Goal: Information Seeking & Learning: Learn about a topic

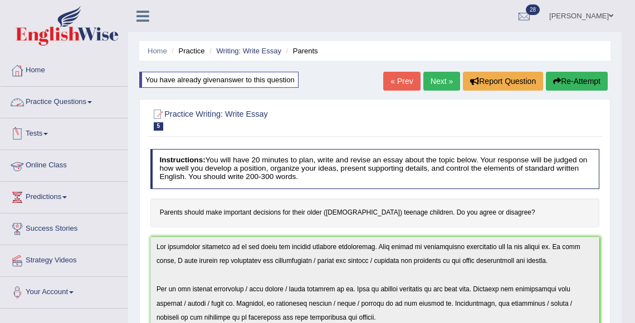
click at [54, 100] on link "Practice Questions" at bounding box center [64, 101] width 127 height 28
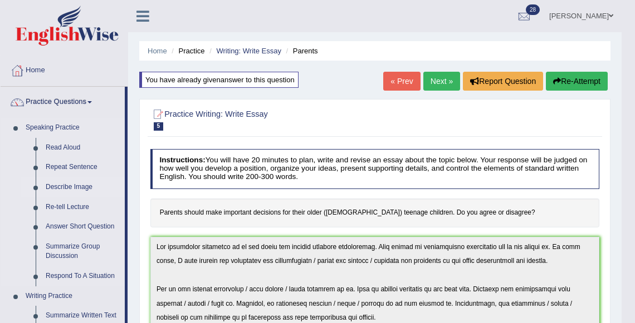
click at [67, 184] on link "Describe Image" at bounding box center [83, 188] width 84 height 20
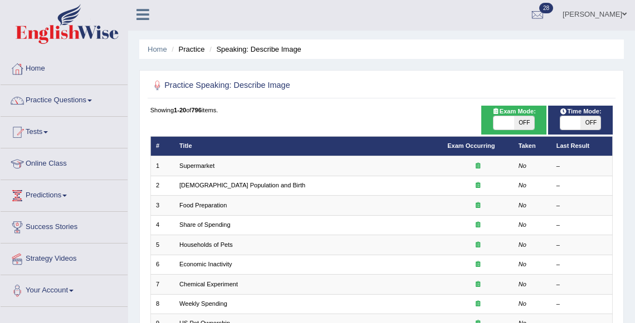
scroll to position [1, 0]
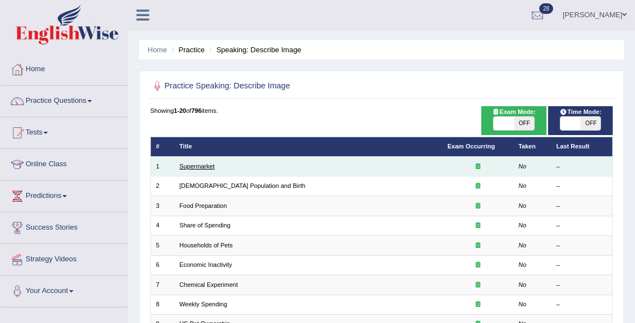
click at [196, 164] on link "Supermarket" at bounding box center [196, 166] width 35 height 7
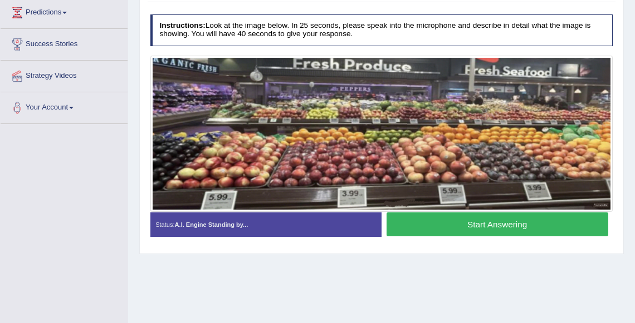
scroll to position [186, 0]
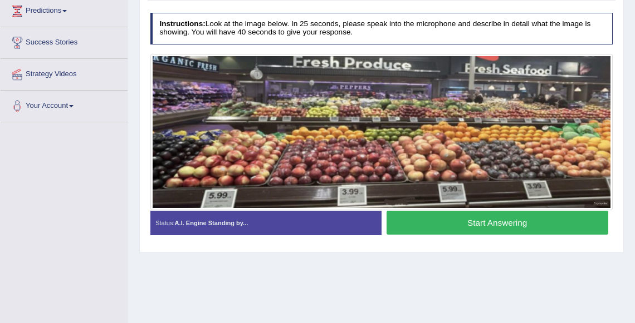
click at [490, 230] on button "Start Answering" at bounding box center [497, 223] width 222 height 24
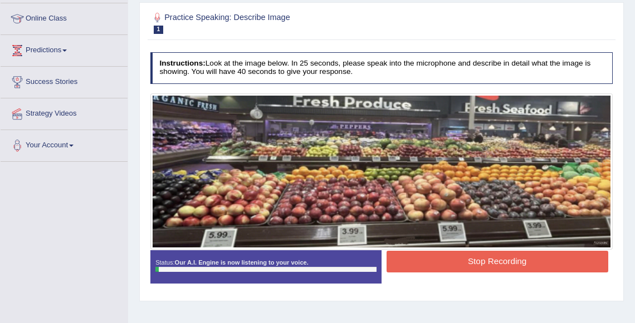
scroll to position [148, 0]
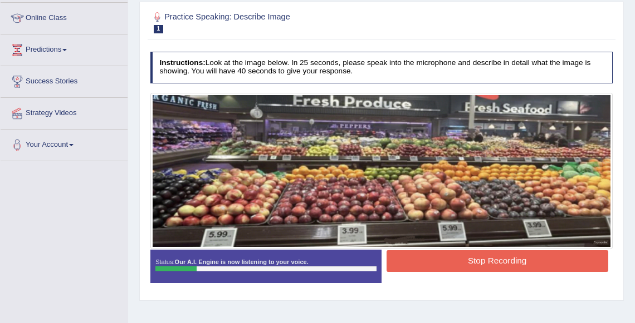
click at [476, 260] on button "Stop Recording" at bounding box center [497, 261] width 222 height 22
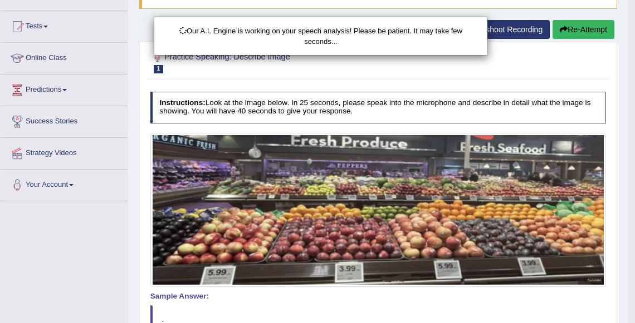
scroll to position [106, 0]
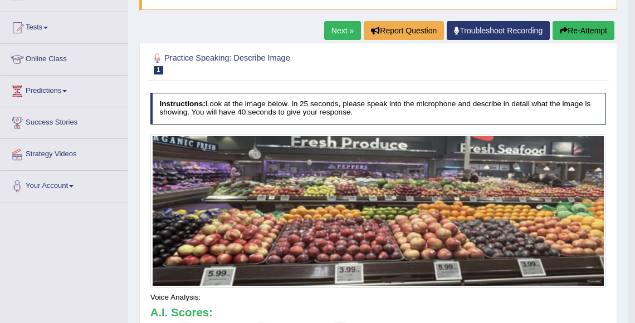
click at [579, 30] on button "Re-Attempt" at bounding box center [583, 30] width 62 height 19
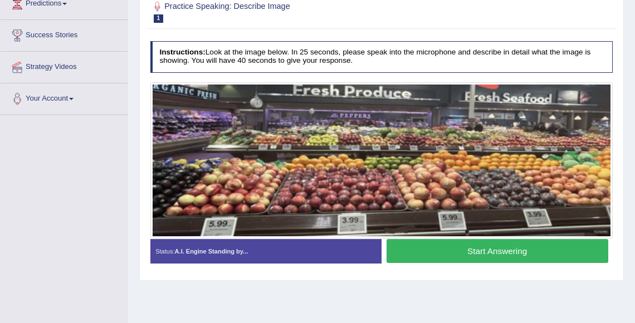
scroll to position [230, 0]
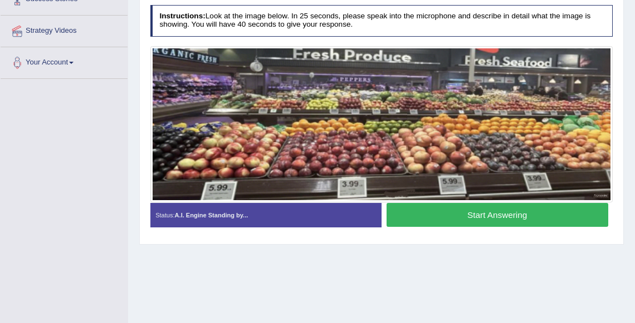
click at [491, 226] on div "Start Answering" at bounding box center [496, 216] width 231 height 27
click at [493, 213] on button "Start Answering" at bounding box center [497, 215] width 222 height 24
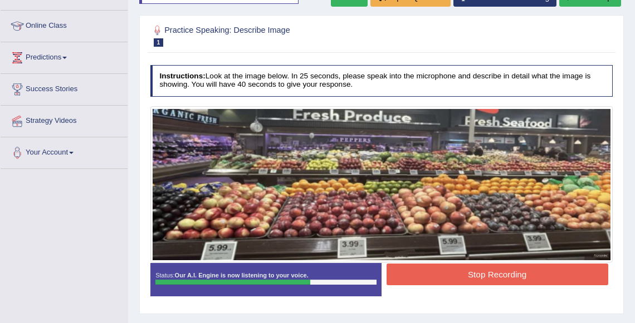
scroll to position [138, 0]
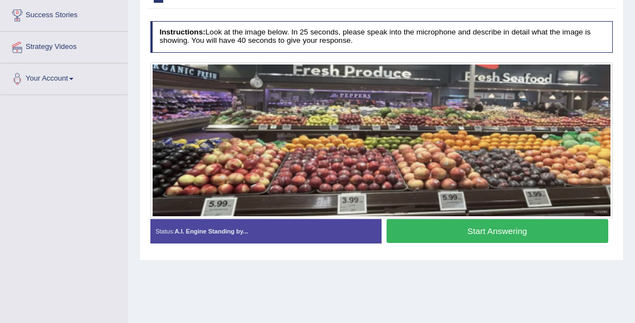
scroll to position [218, 0]
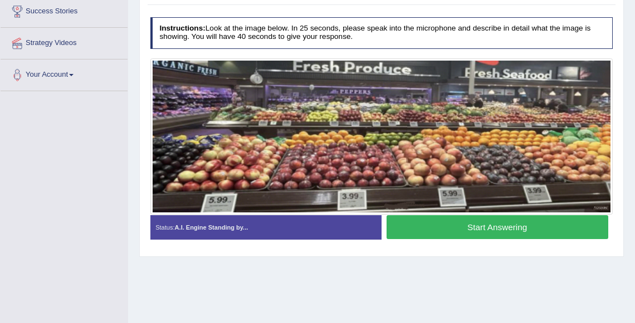
click at [473, 233] on button "Start Answering" at bounding box center [497, 227] width 222 height 24
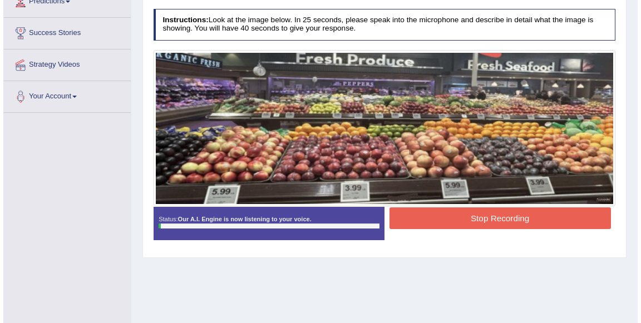
scroll to position [194, 0]
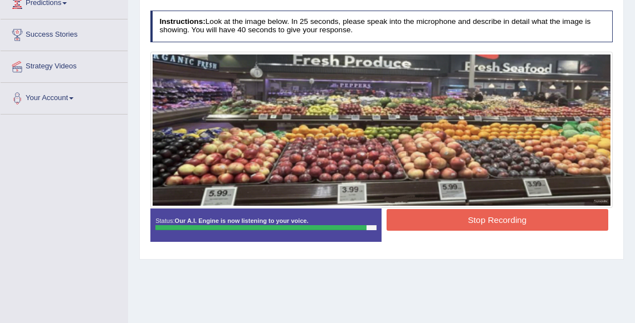
click at [483, 218] on button "Stop Recording" at bounding box center [497, 220] width 222 height 22
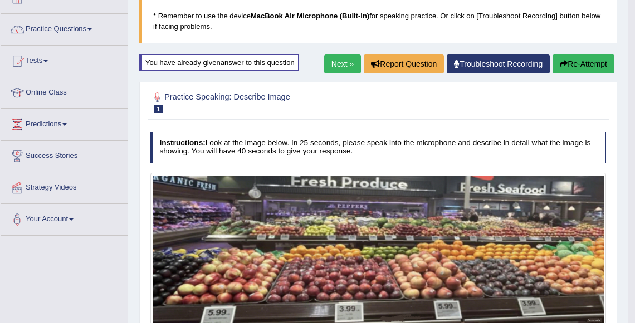
scroll to position [51, 0]
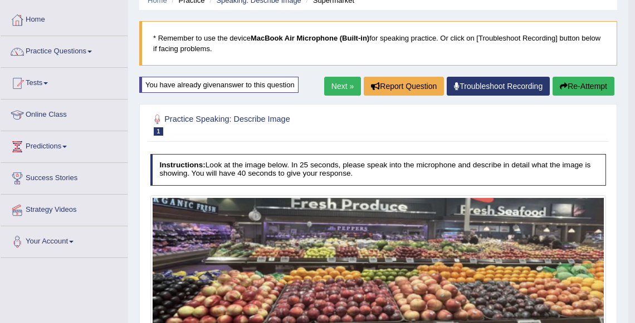
click at [586, 84] on button "Re-Attempt" at bounding box center [583, 86] width 62 height 19
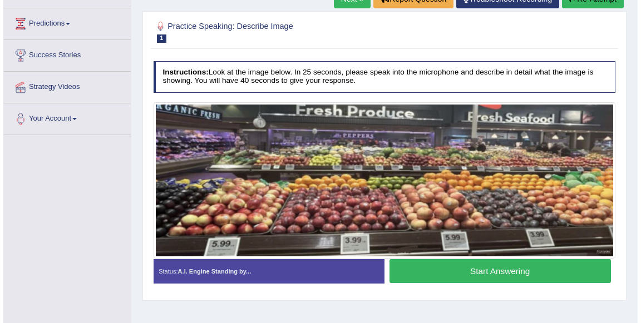
scroll to position [195, 0]
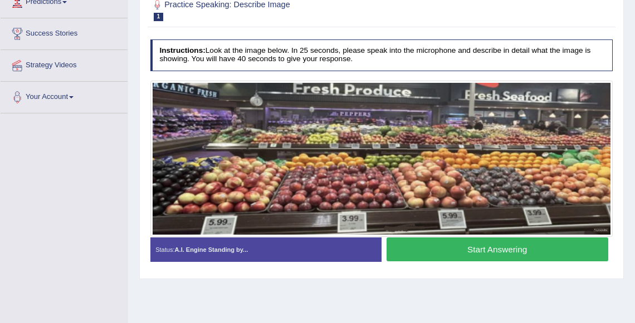
click at [529, 191] on img at bounding box center [382, 158] width 458 height 151
click at [497, 257] on button "Start Answering" at bounding box center [497, 250] width 222 height 24
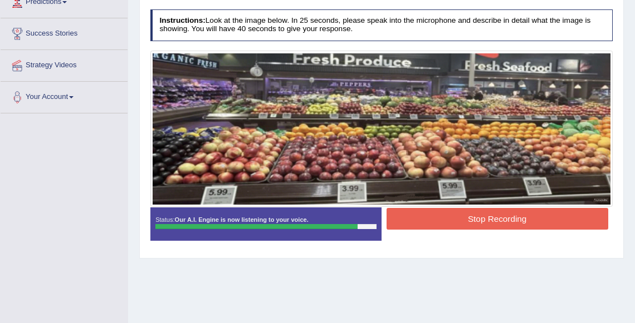
click at [507, 222] on button "Stop Recording" at bounding box center [497, 219] width 222 height 22
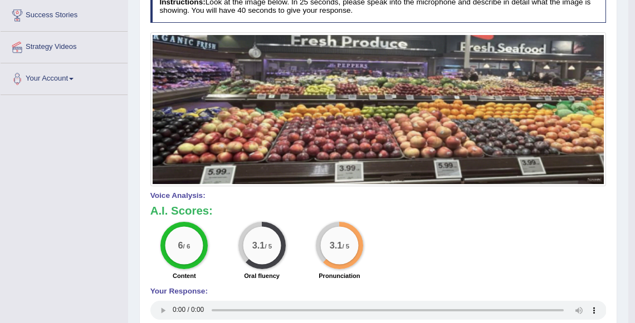
scroll to position [210, 0]
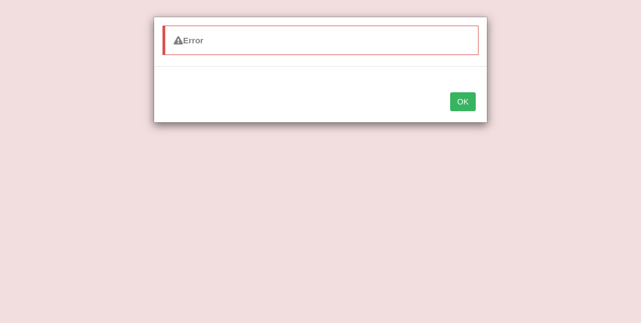
click at [461, 97] on button "OK" at bounding box center [463, 101] width 26 height 19
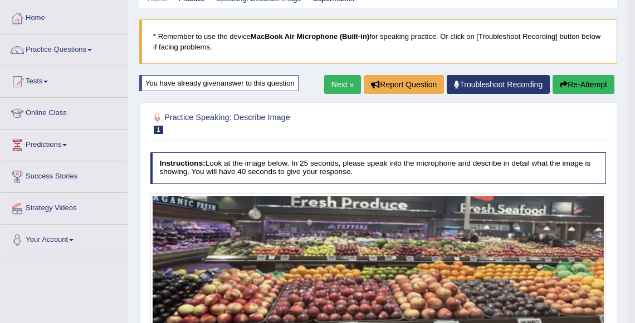
scroll to position [22, 0]
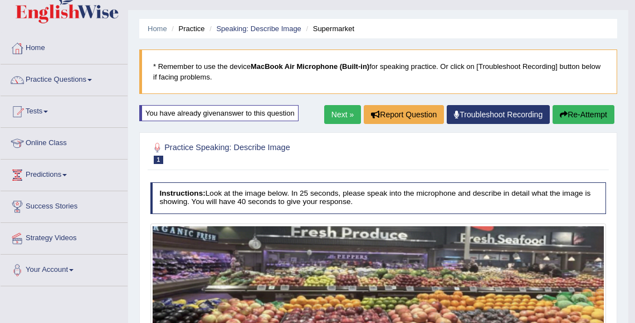
click at [340, 110] on link "Next »" at bounding box center [342, 114] width 37 height 19
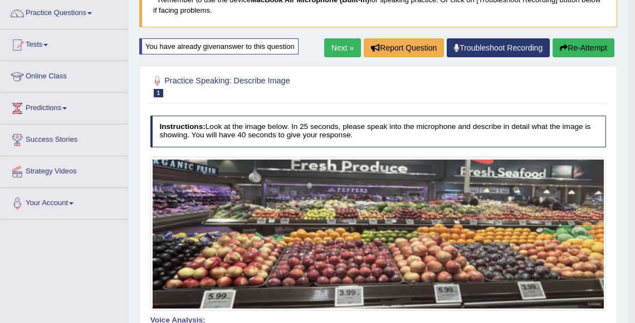
scroll to position [89, 0]
click at [341, 43] on link "Next »" at bounding box center [342, 47] width 37 height 19
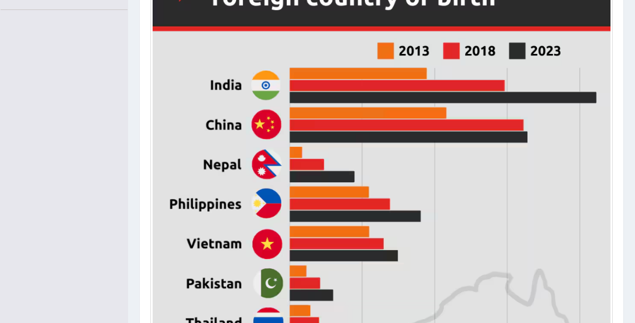
scroll to position [298, 0]
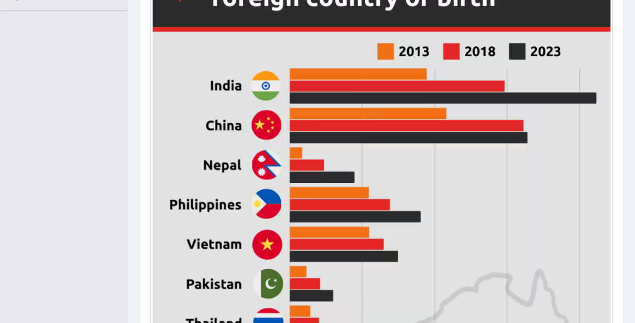
click at [362, 164] on img at bounding box center [382, 235] width 458 height 583
drag, startPoint x: 54, startPoint y: 162, endPoint x: 49, endPoint y: 168, distance: 7.5
click at [49, 168] on div "Toggle navigation Home Practice Questions Speaking Practice Read Aloud Repeat S…" at bounding box center [317, 152] width 635 height 901
drag, startPoint x: 48, startPoint y: 182, endPoint x: 48, endPoint y: 189, distance: 6.7
click at [48, 189] on div "Toggle navigation Home Practice Questions Speaking Practice Read Aloud Repeat S…" at bounding box center [317, 152] width 635 height 901
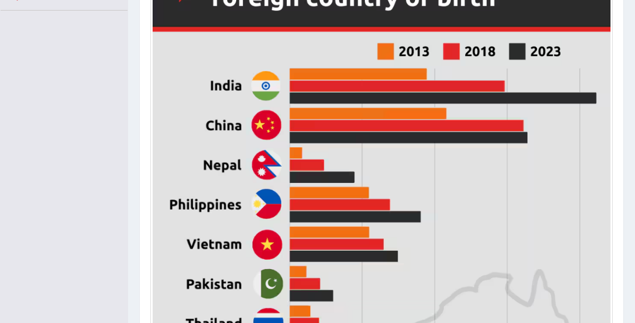
click at [48, 242] on div "Toggle navigation Home Practice Questions Speaking Practice Read Aloud Repeat S…" at bounding box center [317, 152] width 635 height 901
drag, startPoint x: 48, startPoint y: 242, endPoint x: 23, endPoint y: 253, distance: 27.9
click at [23, 253] on div "Toggle navigation Home Practice Questions Speaking Practice Read Aloud Repeat S…" at bounding box center [317, 152] width 635 height 901
click at [572, 117] on img at bounding box center [382, 235] width 458 height 583
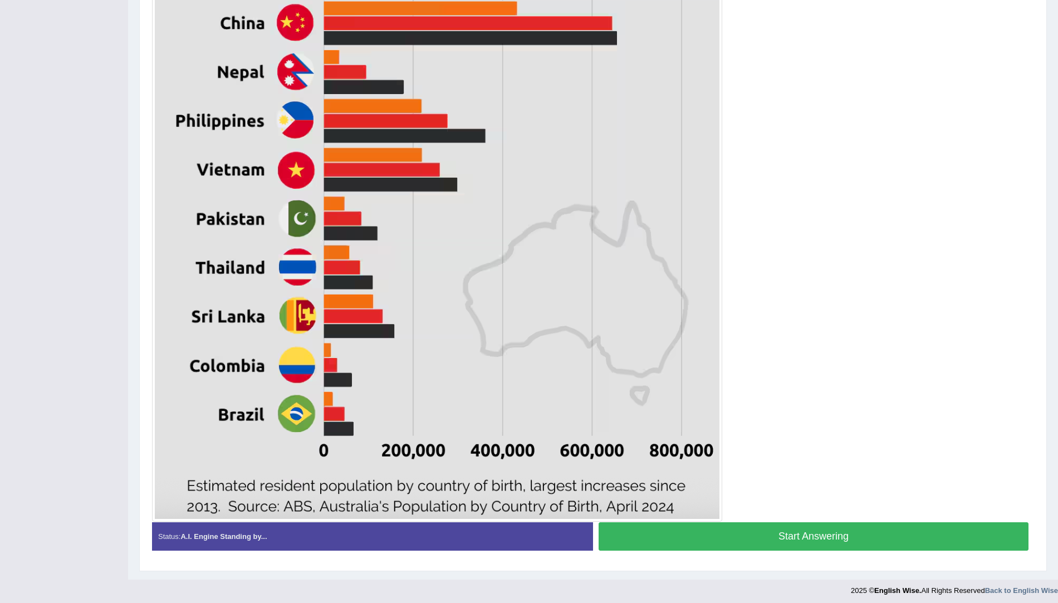
scroll to position [434, 0]
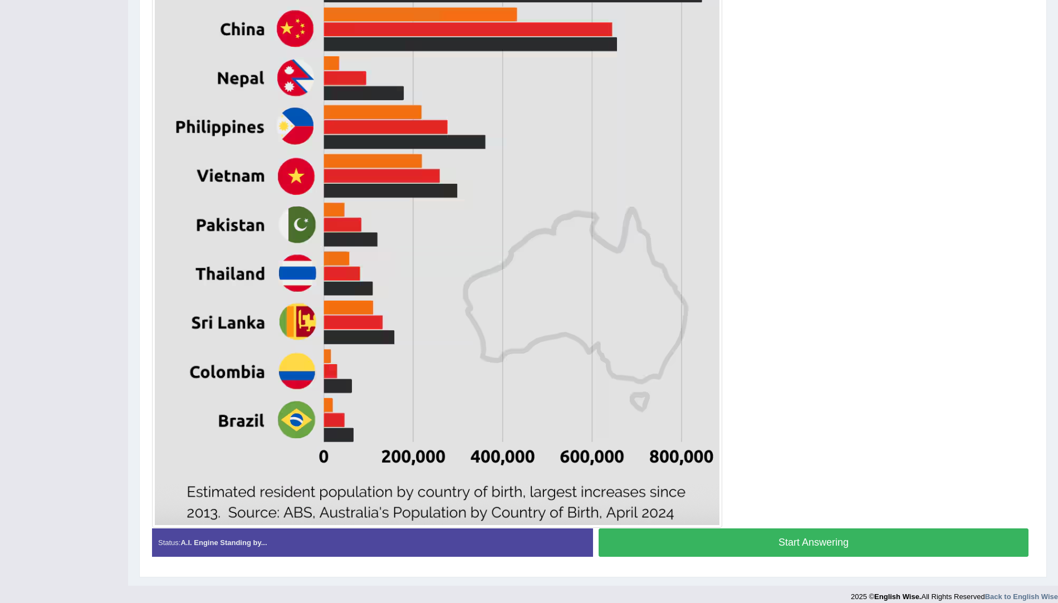
click at [634, 323] on button "Start Answering" at bounding box center [813, 542] width 430 height 28
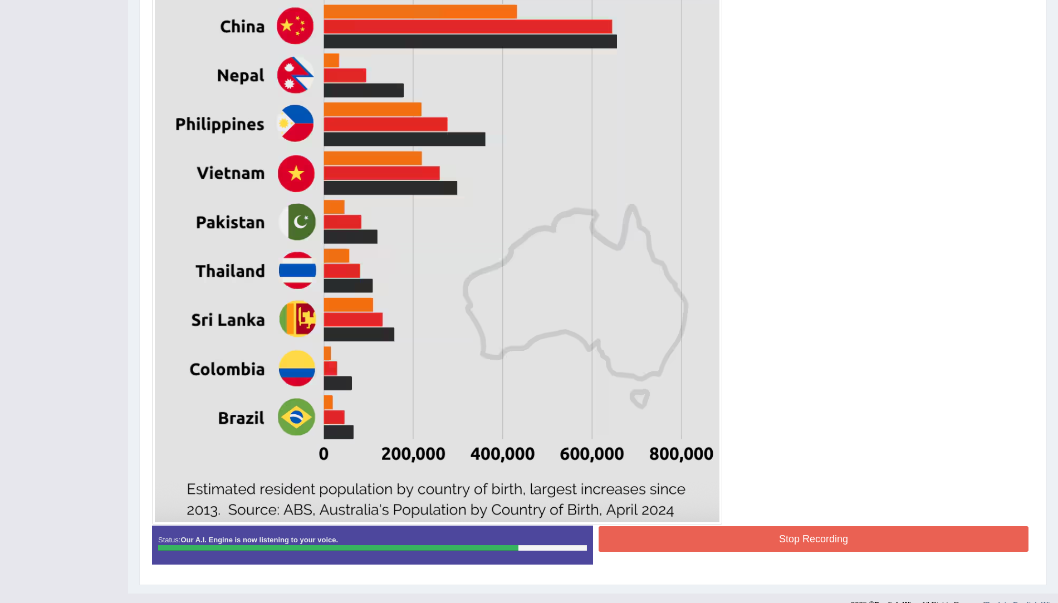
scroll to position [436, 0]
click at [634, 323] on button "Stop Recording" at bounding box center [813, 540] width 430 height 26
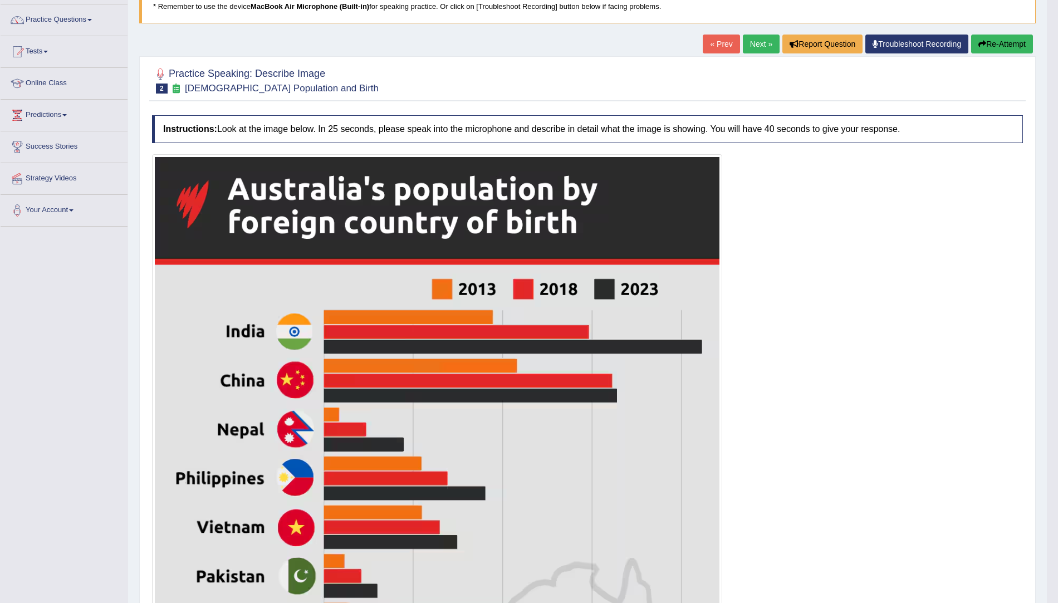
scroll to position [81, 0]
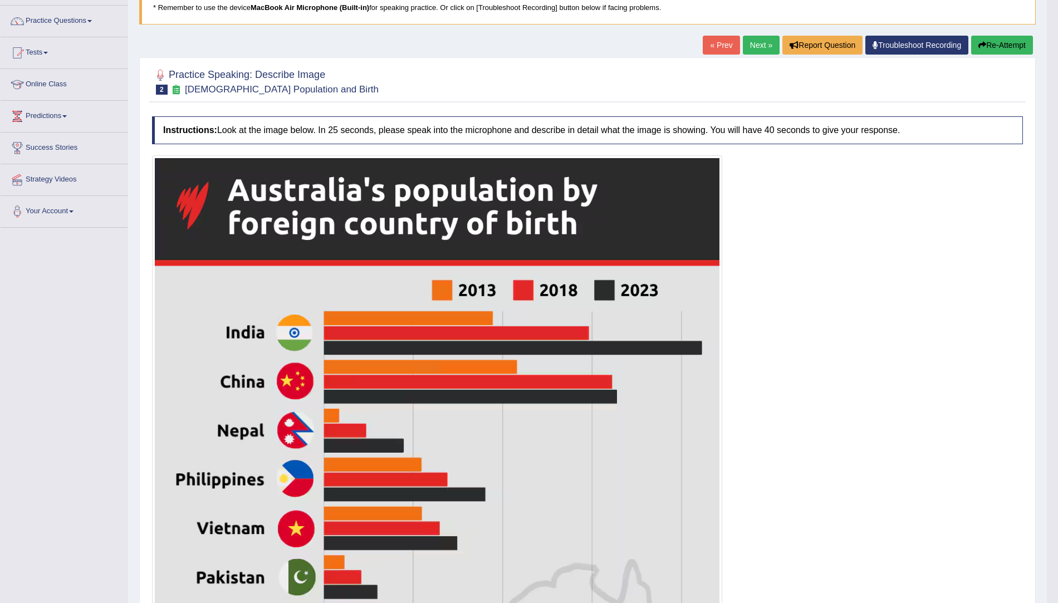
click at [634, 43] on button "Re-Attempt" at bounding box center [1002, 45] width 62 height 19
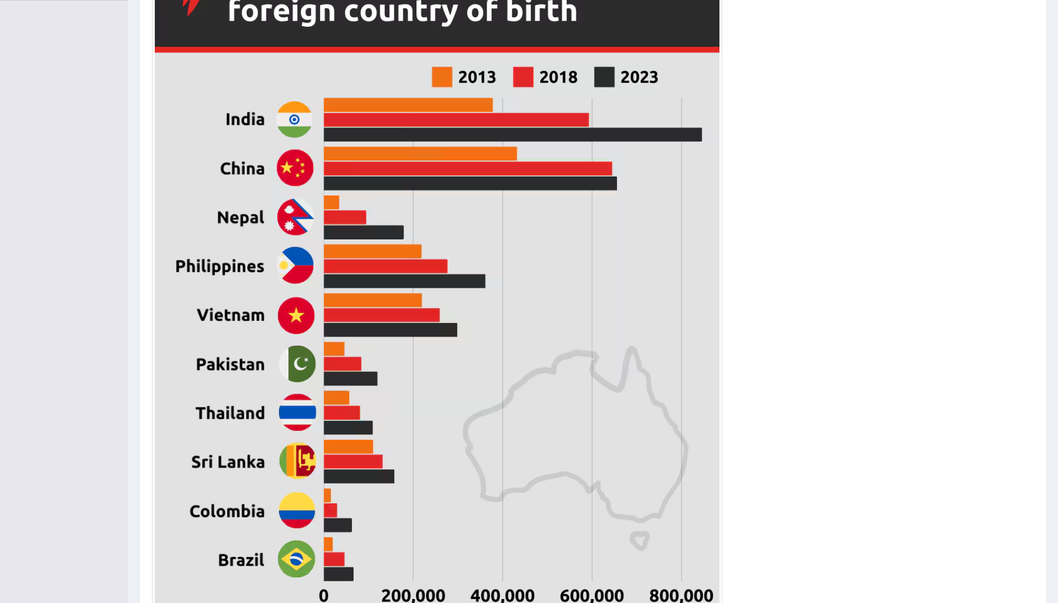
scroll to position [456, 0]
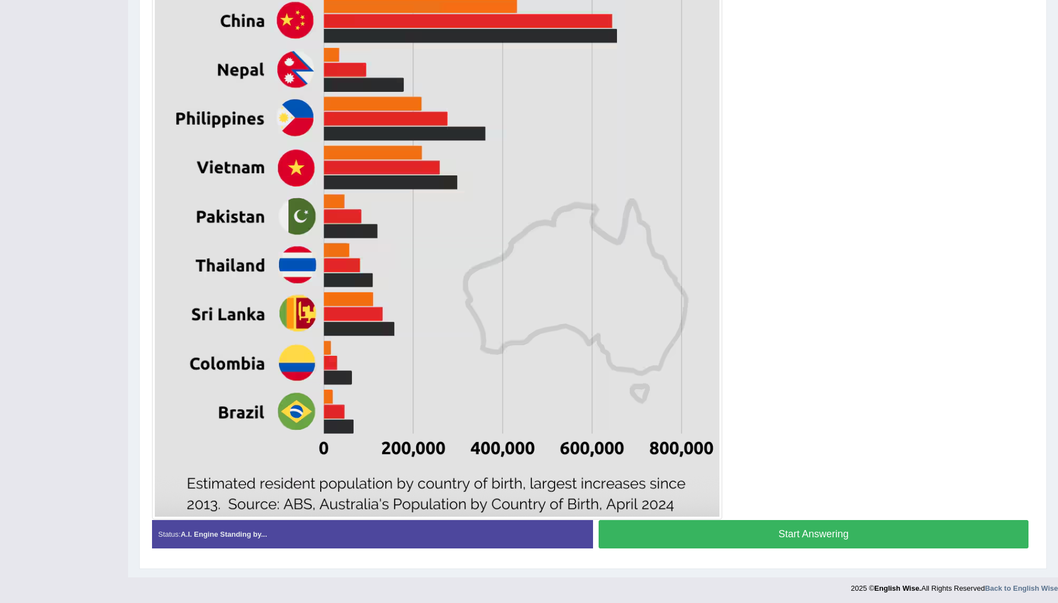
click at [778, 538] on button "Start Answering" at bounding box center [813, 534] width 430 height 28
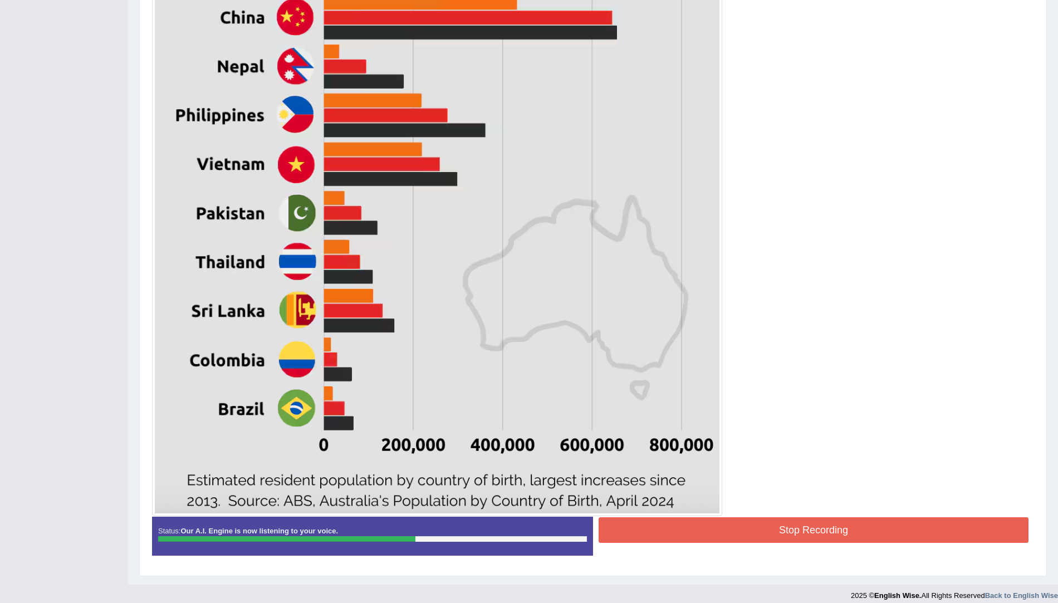
scroll to position [459, 0]
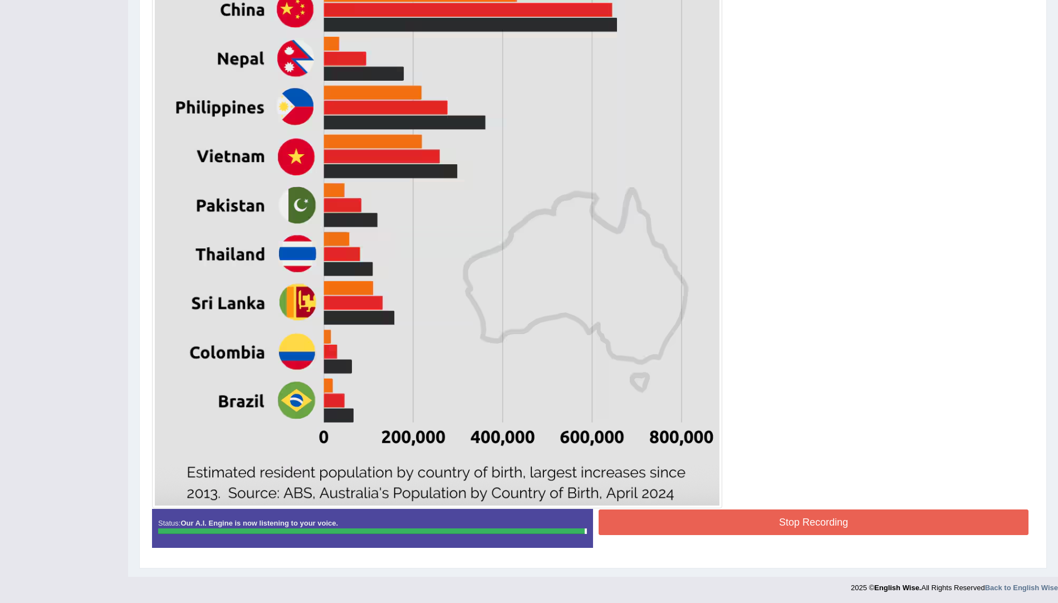
click at [759, 509] on button "Stop Recording" at bounding box center [813, 522] width 430 height 26
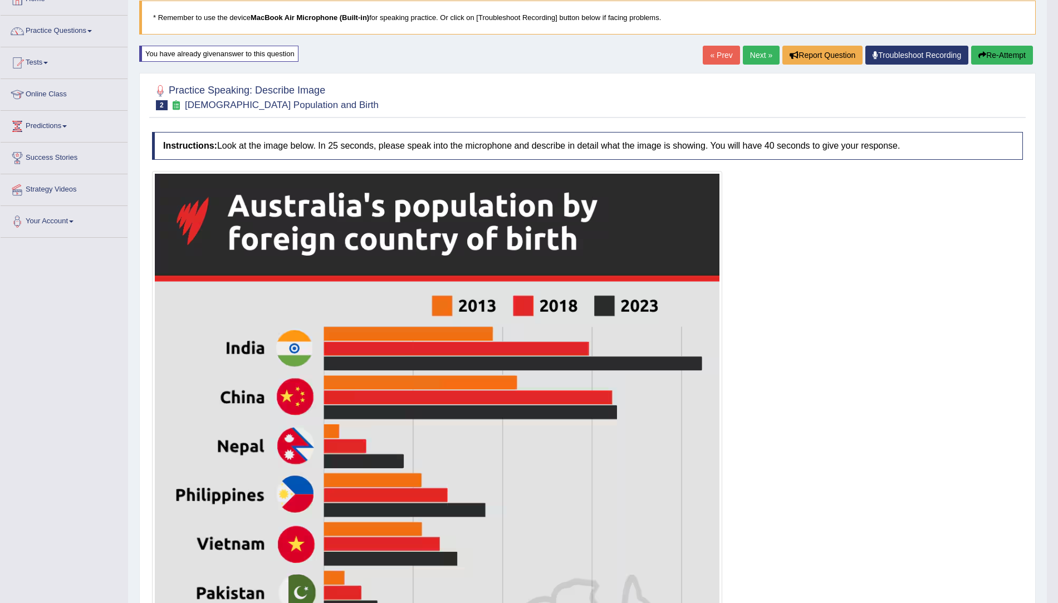
scroll to position [76, 0]
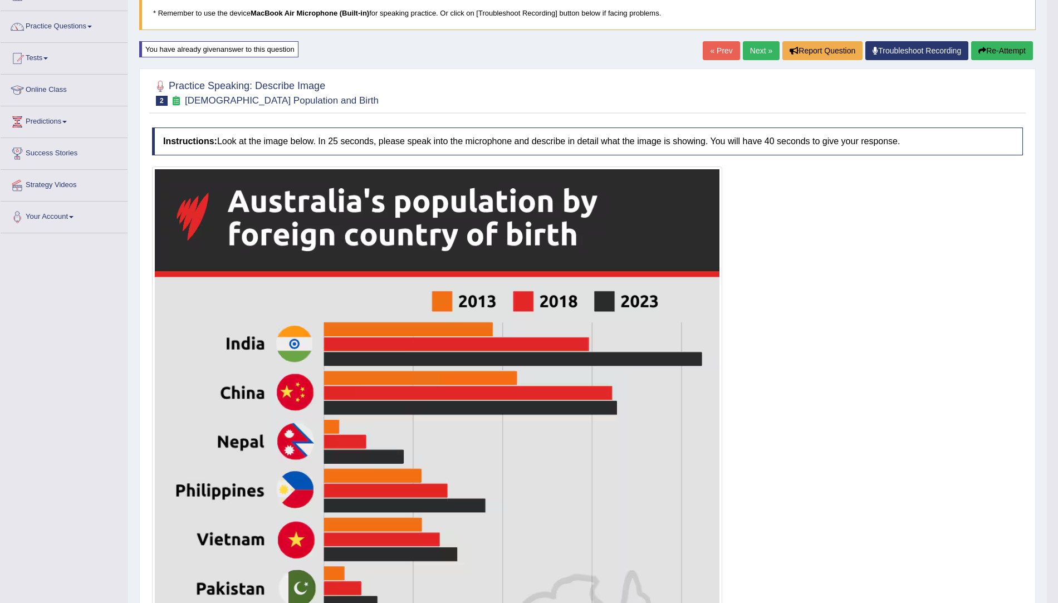
click at [984, 56] on button "Re-Attempt" at bounding box center [1002, 50] width 62 height 19
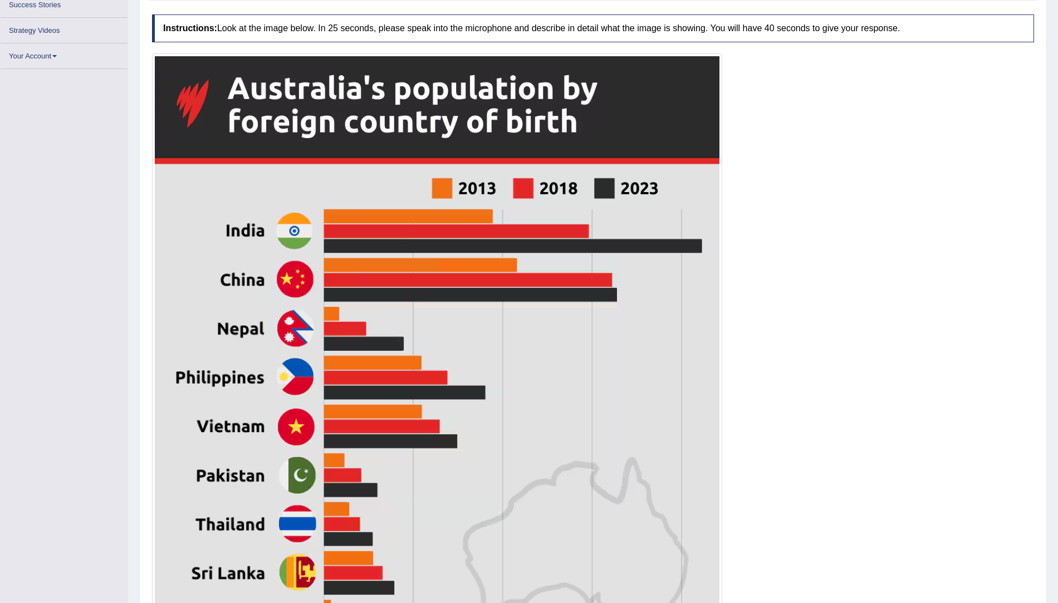
scroll to position [271, 0]
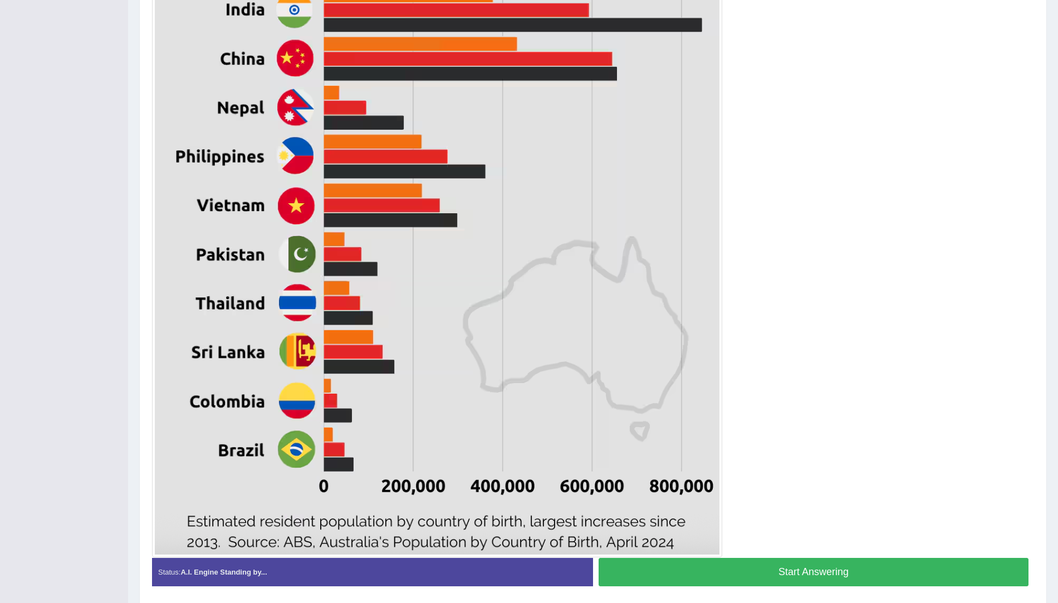
click at [781, 582] on button "Start Answering" at bounding box center [813, 572] width 430 height 28
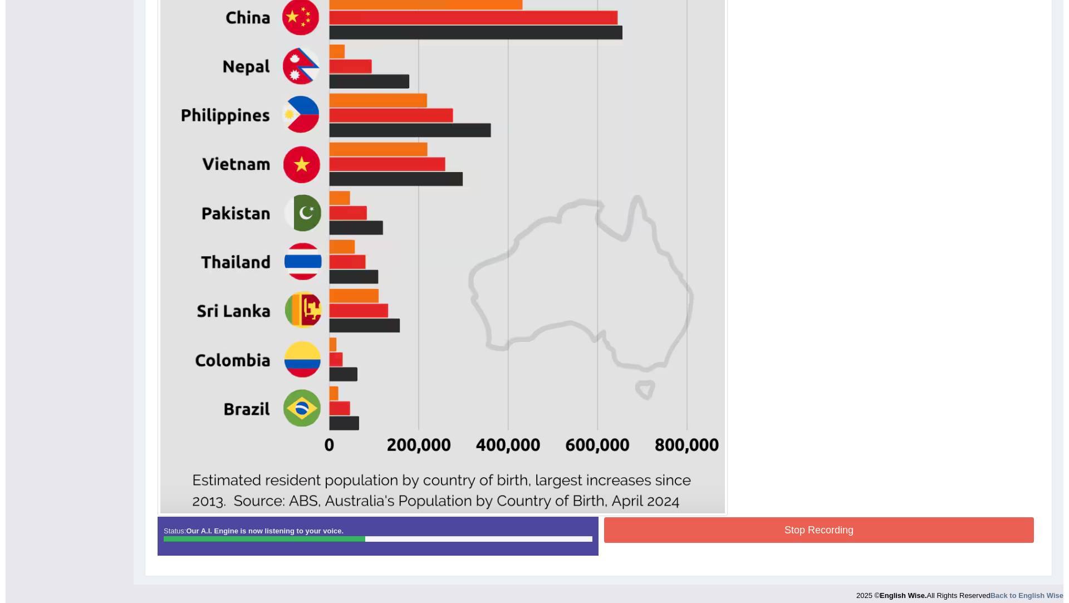
scroll to position [459, 0]
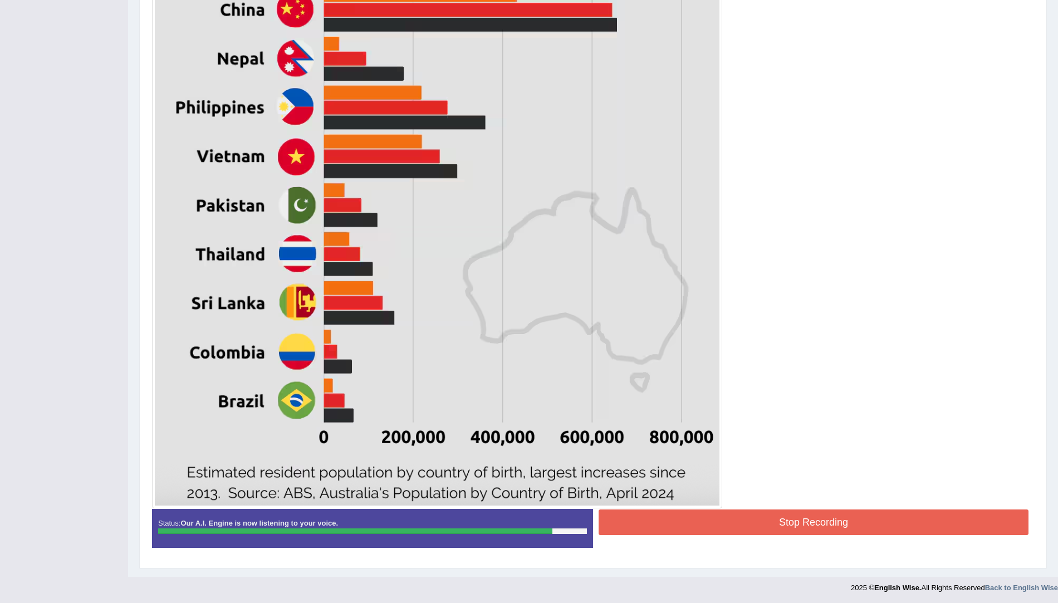
click at [812, 514] on button "Stop Recording" at bounding box center [813, 522] width 430 height 26
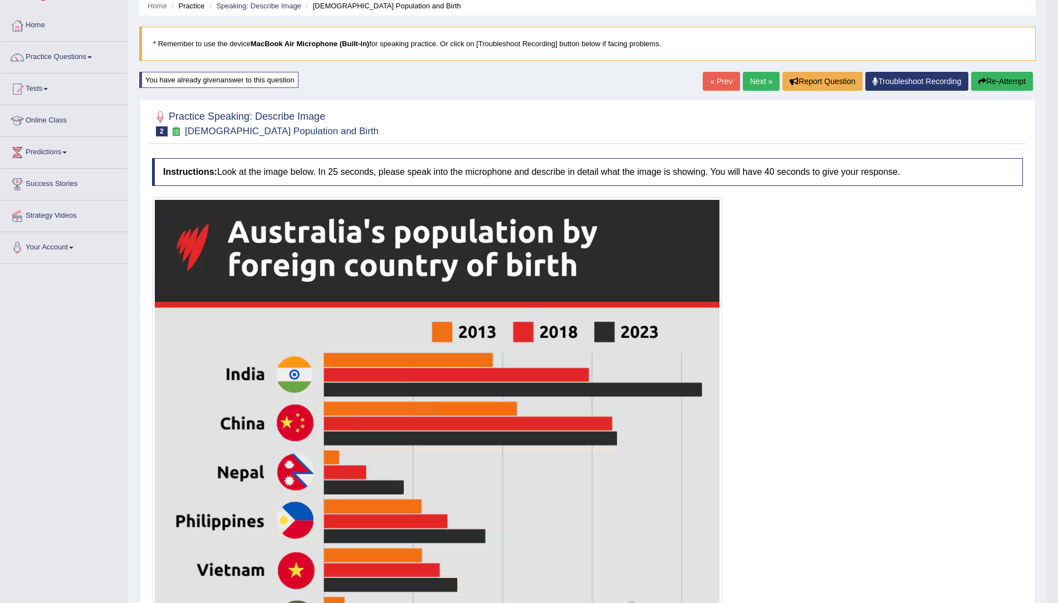
scroll to position [41, 0]
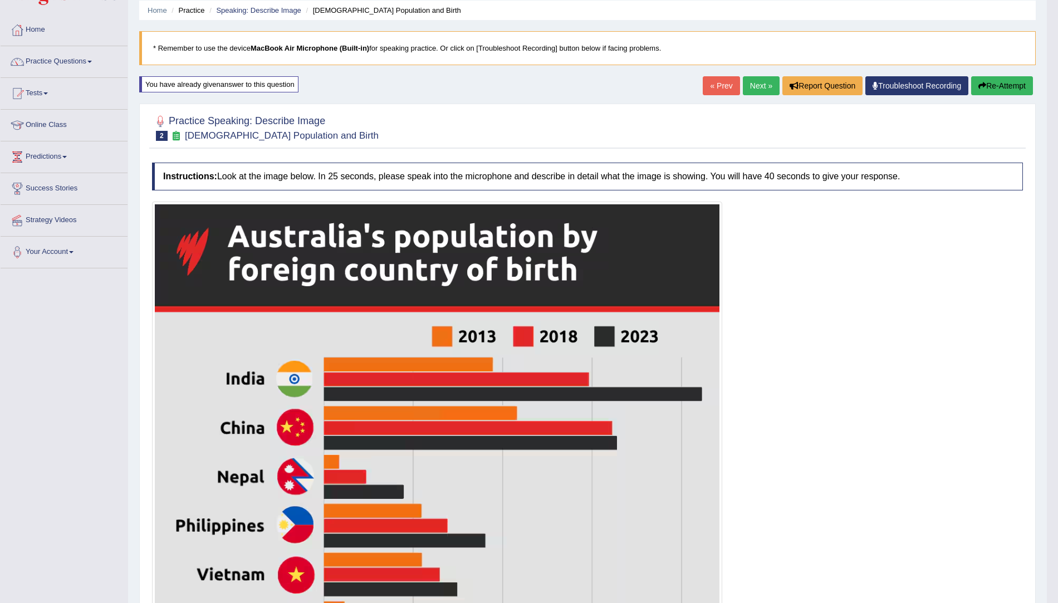
click at [754, 85] on link "Next »" at bounding box center [761, 85] width 37 height 19
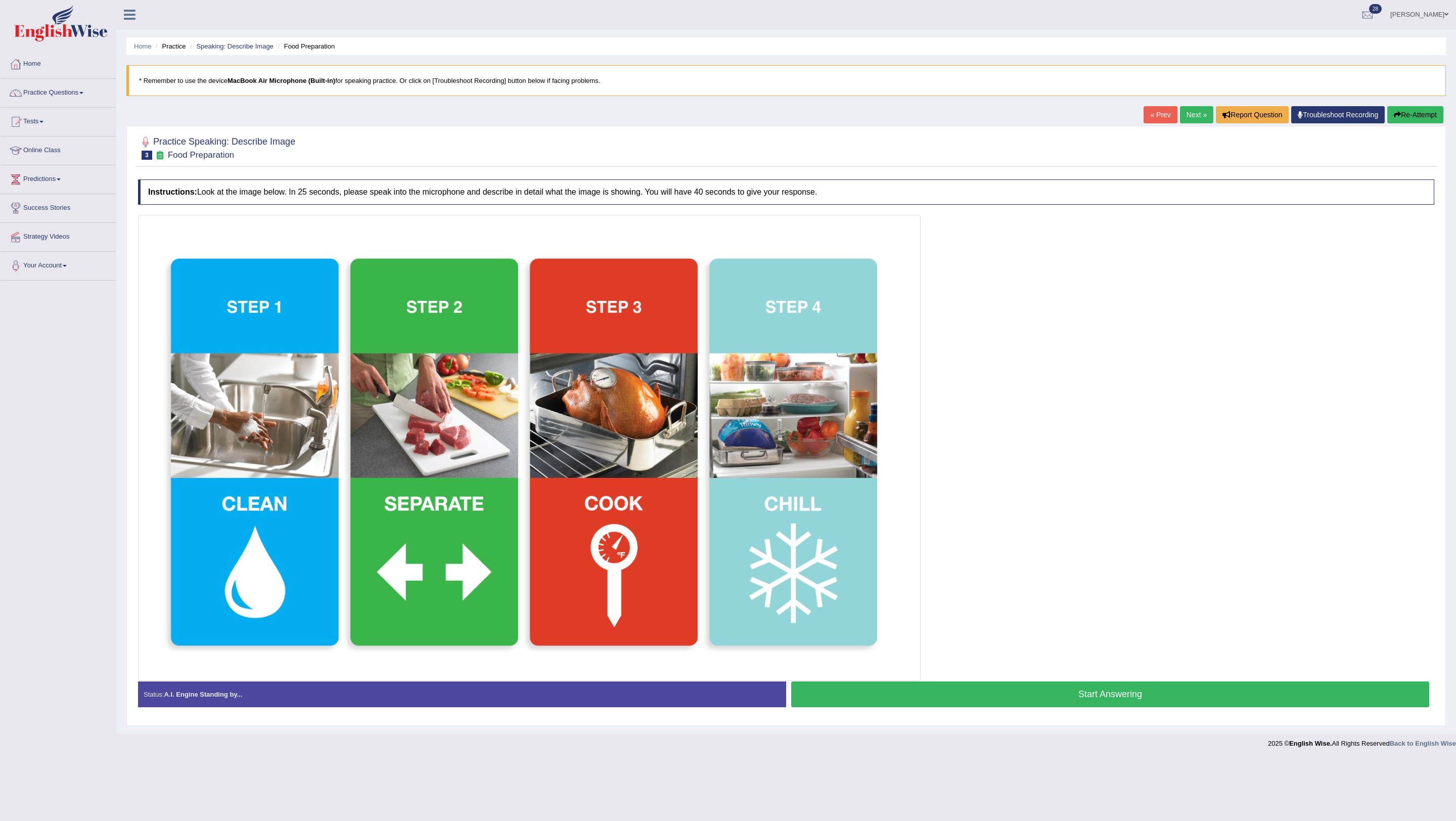
click at [970, 547] on button "Start Answering" at bounding box center [1110, 694] width 638 height 25
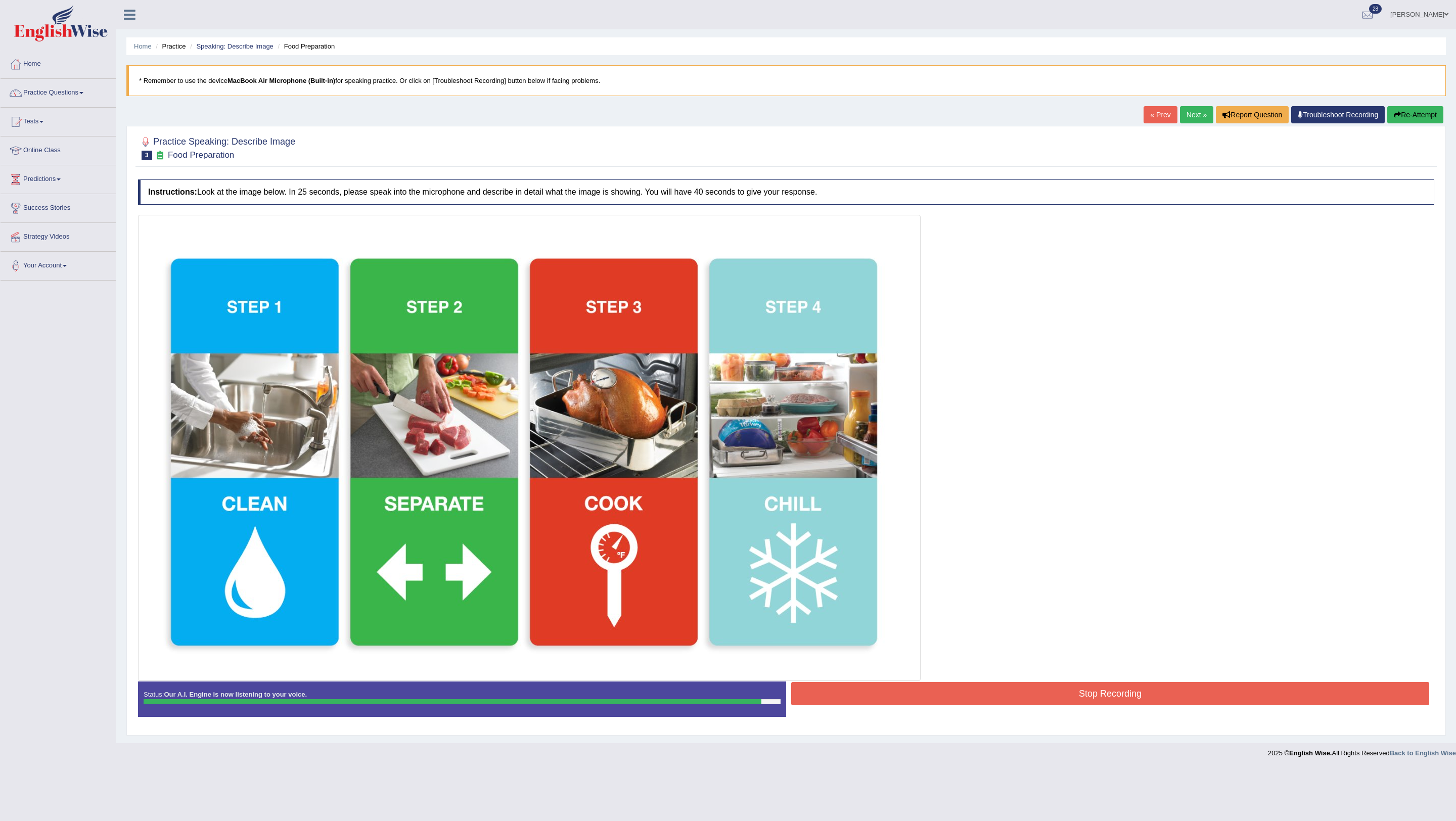
click at [970, 547] on button "Stop Recording" at bounding box center [1110, 694] width 638 height 24
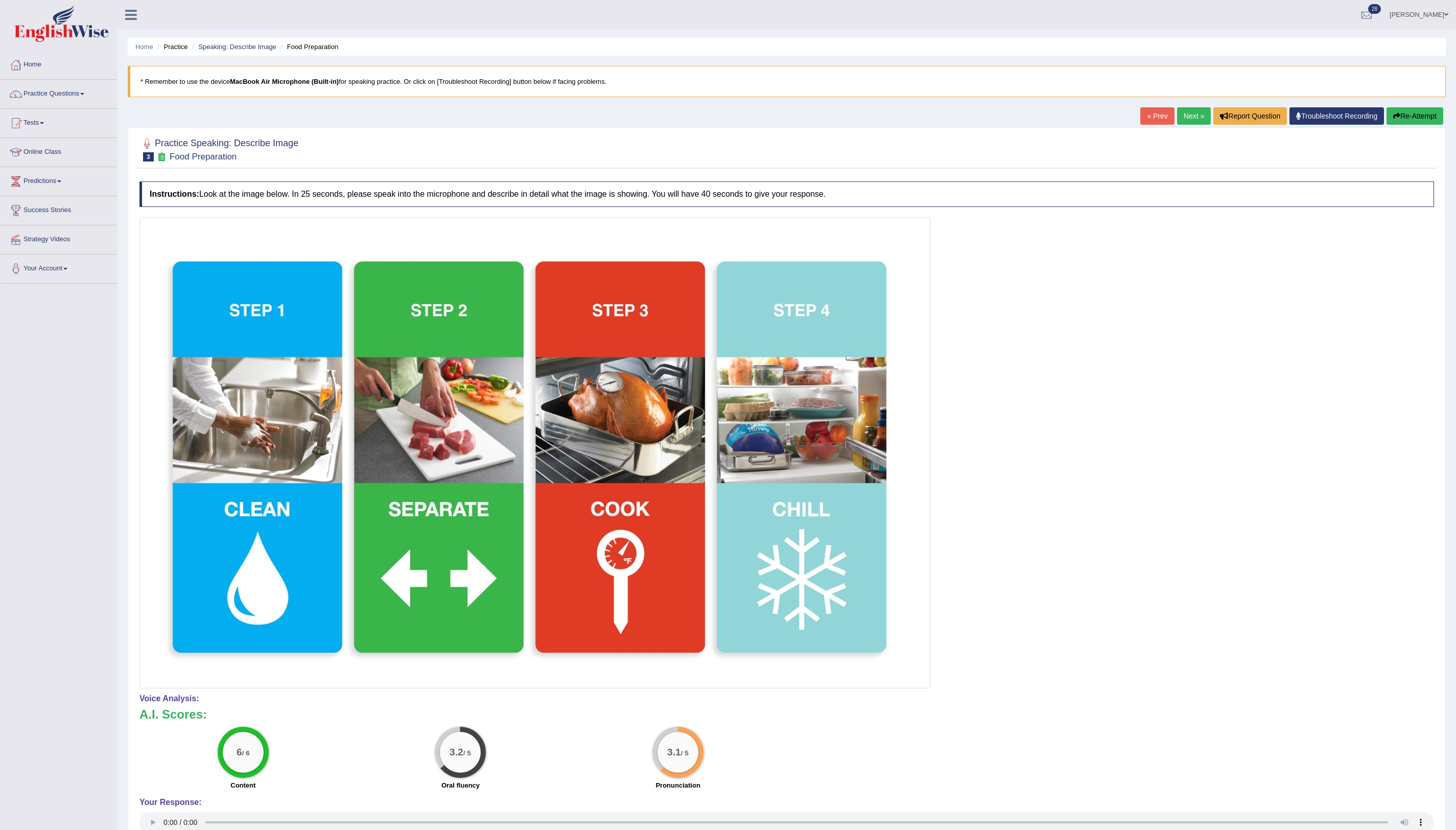
click at [980, 121] on button "Re-Attempt" at bounding box center [1416, 116] width 57 height 17
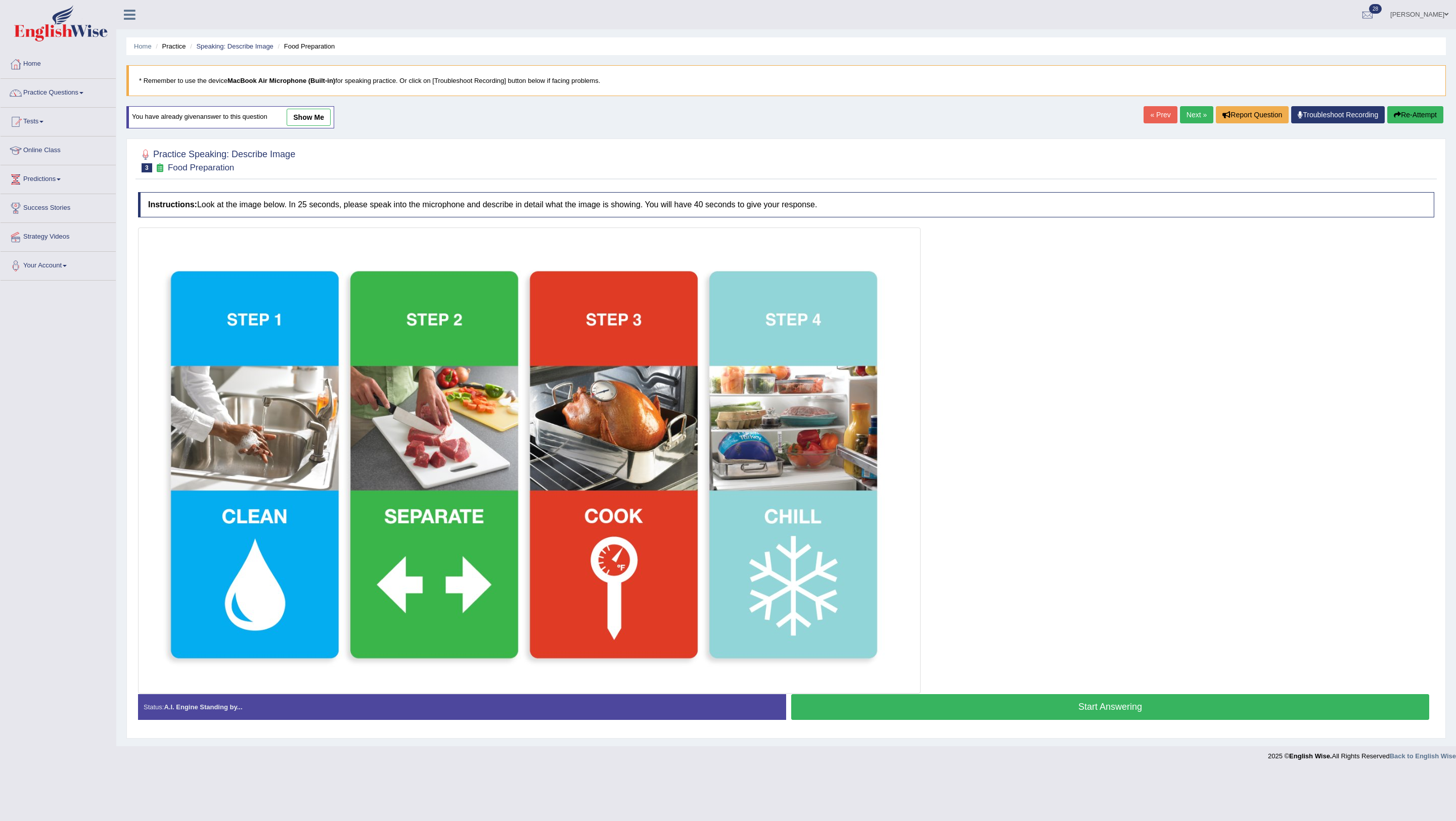
click at [1115, 712] on button "Start Answering" at bounding box center [1110, 707] width 638 height 25
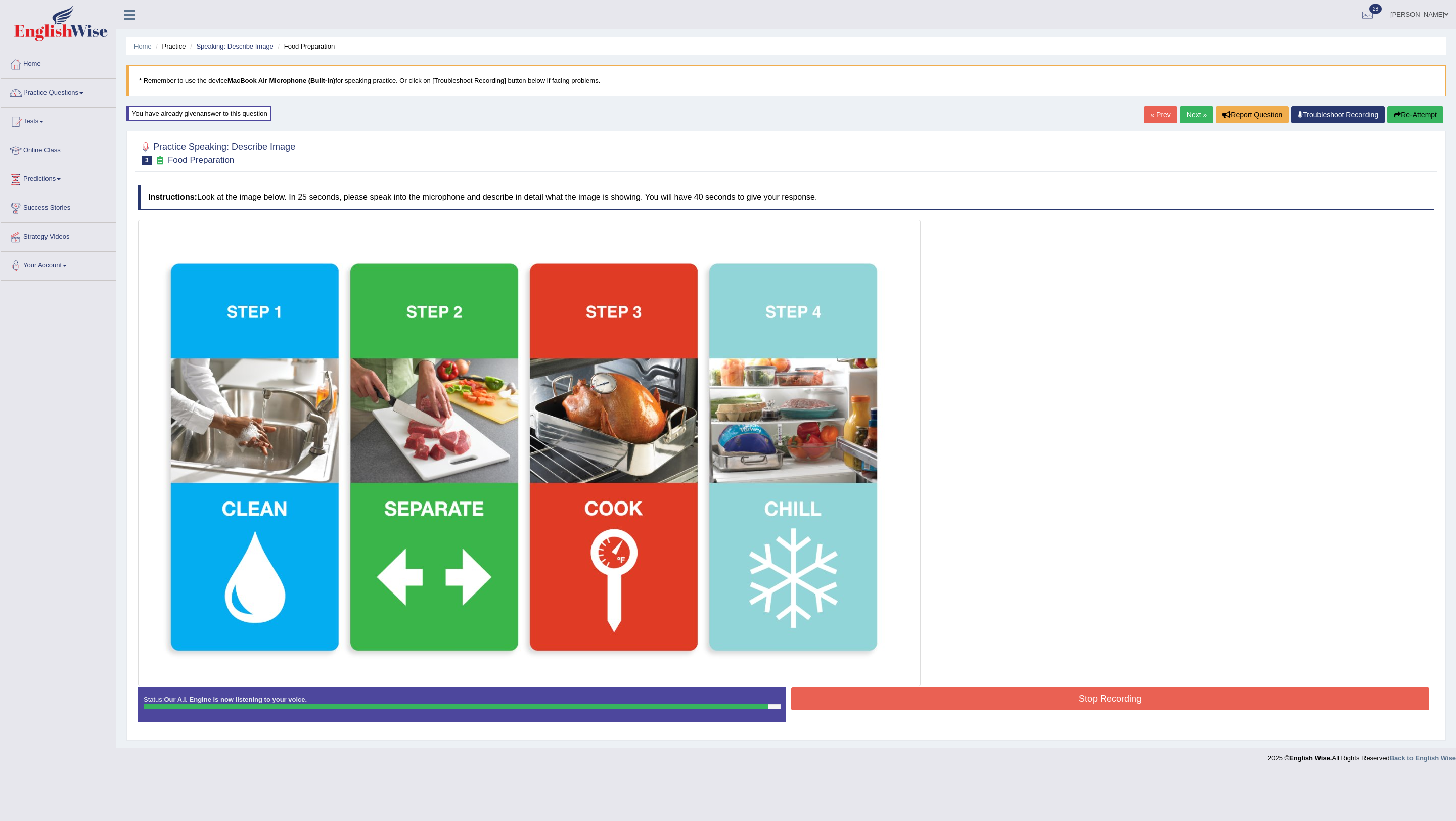
click at [1113, 689] on button "Stop Recording" at bounding box center [1110, 698] width 638 height 24
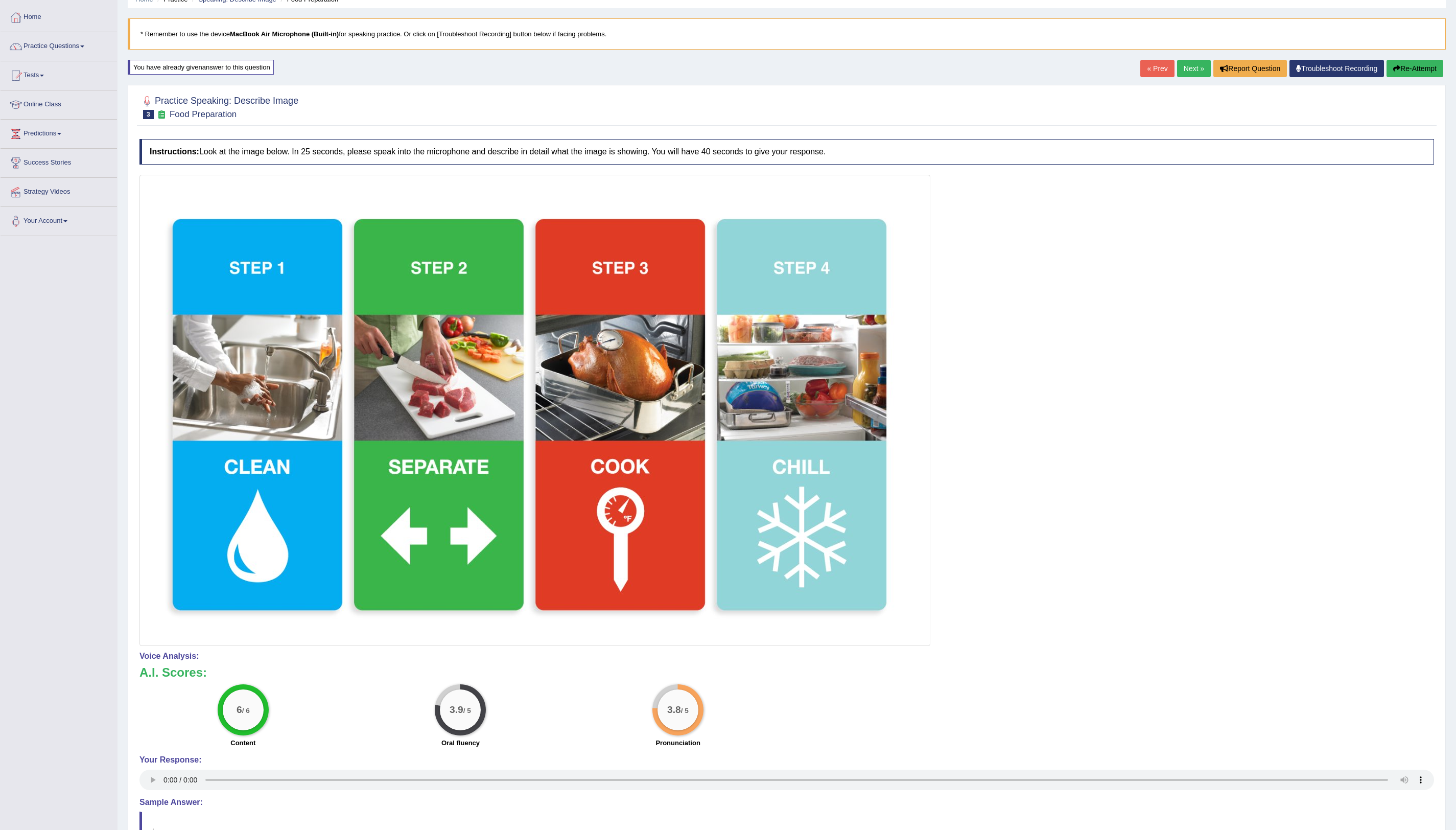
scroll to position [70, 0]
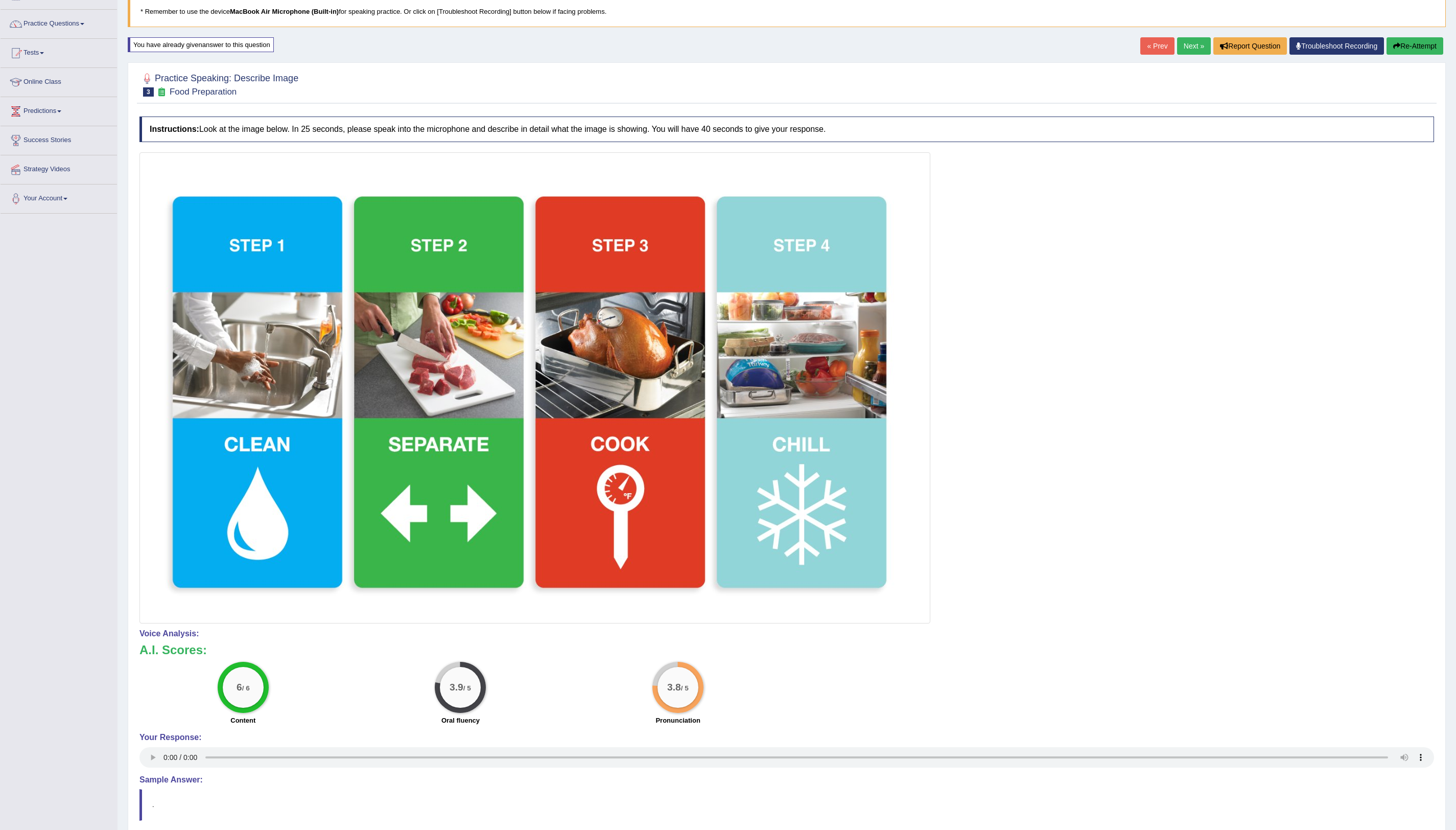
click at [1416, 44] on button "Re-Attempt" at bounding box center [1416, 46] width 57 height 17
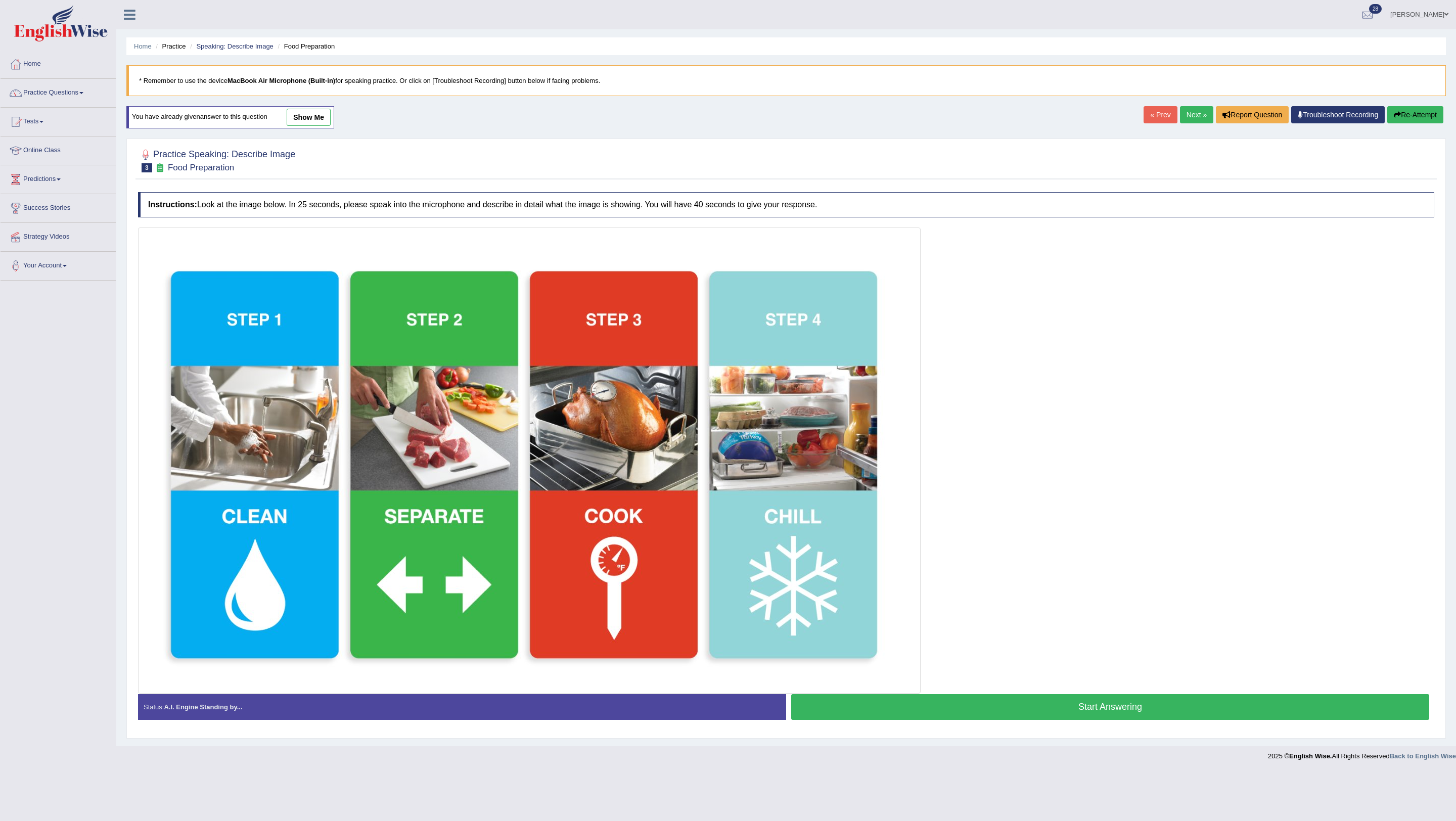
click at [1185, 114] on link "Next »" at bounding box center [1196, 114] width 34 height 17
